Goal: Task Accomplishment & Management: Manage account settings

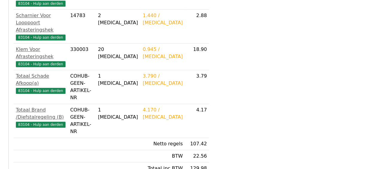
scroll to position [239, 0]
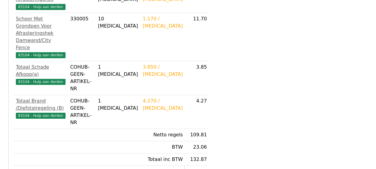
scroll to position [257, 0]
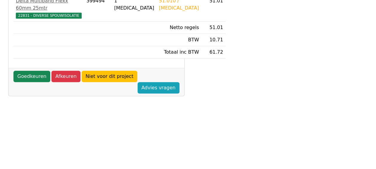
scroll to position [150, 0]
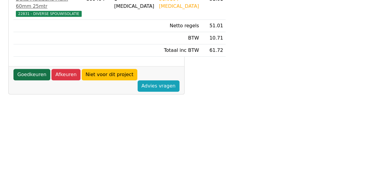
click at [36, 80] on link "Goedkeuren" at bounding box center [31, 74] width 37 height 11
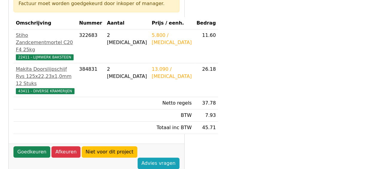
scroll to position [150, 0]
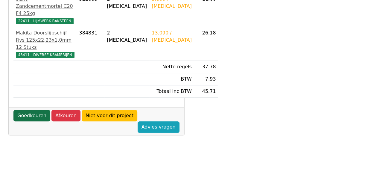
click at [30, 121] on link "Goedkeuren" at bounding box center [31, 115] width 37 height 11
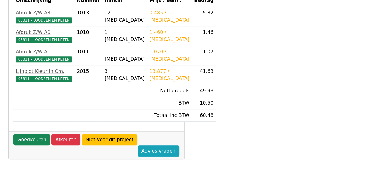
scroll to position [150, 0]
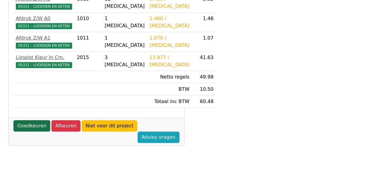
click at [39, 123] on link "Goedkeuren" at bounding box center [31, 125] width 37 height 11
